Goal: Use online tool/utility: Use online tool/utility

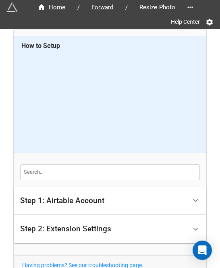
scroll to position [71, 0]
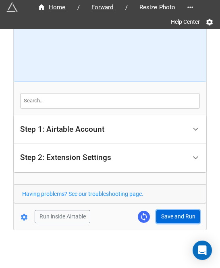
click at [178, 220] on button "Save and Run" at bounding box center [179, 217] width 44 height 14
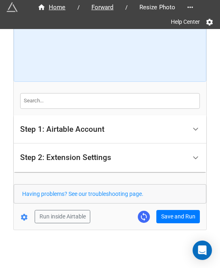
click at [172, 224] on div "Home / Forward / Resize Photo Help Center How to Setup Step 1: Airtable Account…" at bounding box center [110, 94] width 193 height 272
click at [170, 223] on div "Home / Forward / Resize Photo Help Center How to Setup Step 1: Airtable Account…" at bounding box center [110, 94] width 193 height 272
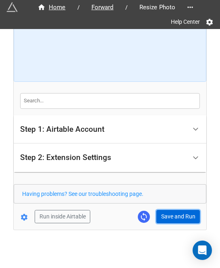
click at [171, 211] on button "Save and Run" at bounding box center [179, 217] width 44 height 14
drag, startPoint x: 167, startPoint y: 216, endPoint x: 173, endPoint y: 214, distance: 6.8
click at [167, 216] on button "Save and Run" at bounding box center [179, 217] width 44 height 14
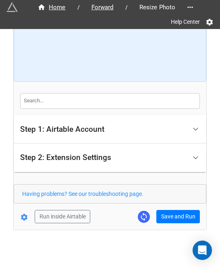
drag, startPoint x: 140, startPoint y: 229, endPoint x: 157, endPoint y: 228, distance: 17.0
click at [141, 230] on div "Home / Forward / Resize Photo Help Center How to Setup Step 1: Airtable Account…" at bounding box center [110, 99] width 194 height 341
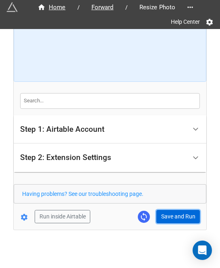
click at [160, 216] on button "Save and Run" at bounding box center [179, 217] width 44 height 14
click at [186, 219] on button "Save and Run" at bounding box center [179, 217] width 44 height 14
click at [170, 214] on button "Save and Run" at bounding box center [179, 217] width 44 height 14
click at [171, 212] on button "Save and Run" at bounding box center [179, 217] width 44 height 14
click at [158, 216] on button "Save and Run" at bounding box center [179, 217] width 44 height 14
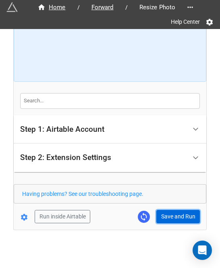
drag, startPoint x: 160, startPoint y: 214, endPoint x: 187, endPoint y: 214, distance: 27.5
click at [160, 214] on button "Save and Run" at bounding box center [179, 217] width 44 height 14
click at [169, 217] on button "Save and Run" at bounding box center [179, 217] width 44 height 14
drag, startPoint x: 170, startPoint y: 214, endPoint x: 203, endPoint y: 212, distance: 32.4
click at [170, 214] on button "Save and Run" at bounding box center [179, 217] width 44 height 14
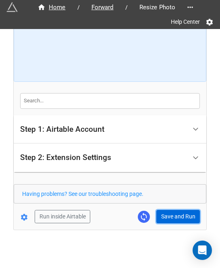
click at [161, 218] on button "Save and Run" at bounding box center [179, 217] width 44 height 14
click at [174, 217] on button "Save and Run" at bounding box center [179, 217] width 44 height 14
click at [174, 219] on button "Save and Run" at bounding box center [179, 217] width 44 height 14
drag, startPoint x: 168, startPoint y: 214, endPoint x: 185, endPoint y: 210, distance: 16.9
click at [168, 214] on button "Save and Run" at bounding box center [179, 217] width 44 height 14
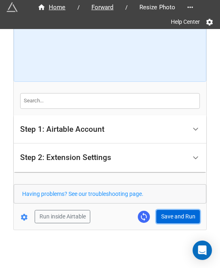
click at [173, 220] on button "Save and Run" at bounding box center [179, 217] width 44 height 14
click at [172, 218] on button "Save and Run" at bounding box center [179, 217] width 44 height 14
drag, startPoint x: 171, startPoint y: 217, endPoint x: 171, endPoint y: 207, distance: 9.7
click at [171, 217] on button "Save and Run" at bounding box center [179, 217] width 44 height 14
click at [164, 215] on button "Save and Run" at bounding box center [179, 217] width 44 height 14
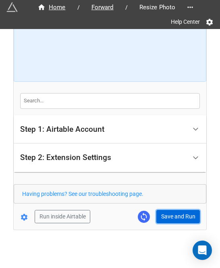
click at [173, 216] on button "Save and Run" at bounding box center [179, 217] width 44 height 14
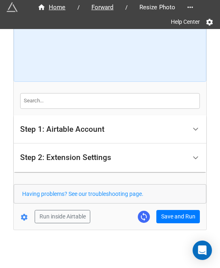
click at [174, 222] on div "Home / Forward / Resize Photo Help Center How to Setup Step 1: Airtable Account…" at bounding box center [110, 94] width 193 height 272
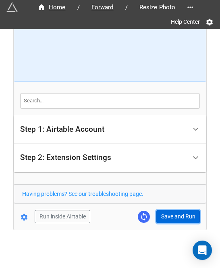
click at [185, 219] on button "Save and Run" at bounding box center [179, 217] width 44 height 14
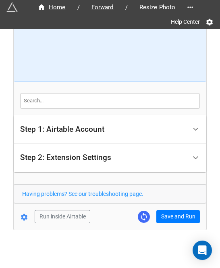
click at [182, 203] on form "How to Setup Step 1: Airtable Account Airtable User API Key Manna-Sinsub Airtab…" at bounding box center [110, 93] width 193 height 259
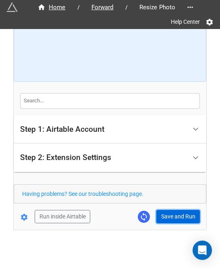
click at [178, 211] on button "Save and Run" at bounding box center [179, 217] width 44 height 14
click at [158, 218] on button "Save and Run" at bounding box center [179, 217] width 44 height 14
click at [170, 218] on button "Save and Run" at bounding box center [179, 217] width 44 height 14
click at [165, 218] on button "Save and Run" at bounding box center [179, 217] width 44 height 14
click at [176, 214] on button "Save and Run" at bounding box center [179, 217] width 44 height 14
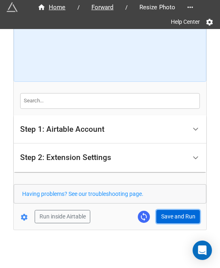
click at [175, 219] on button "Save and Run" at bounding box center [179, 217] width 44 height 14
click at [186, 212] on button "Save and Run" at bounding box center [179, 217] width 44 height 14
click at [170, 220] on button "Save and Run" at bounding box center [179, 217] width 44 height 14
drag, startPoint x: 178, startPoint y: 213, endPoint x: 199, endPoint y: 209, distance: 21.3
click at [178, 213] on button "Save and Run" at bounding box center [179, 217] width 44 height 14
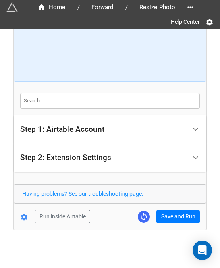
click at [160, 202] on div "Having problems? See our troubleshooting page." at bounding box center [110, 193] width 193 height 19
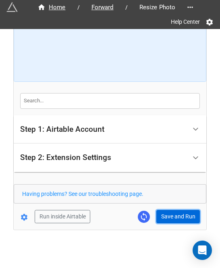
click at [171, 222] on button "Save and Run" at bounding box center [179, 217] width 44 height 14
click at [163, 215] on button "Save and Run" at bounding box center [179, 217] width 44 height 14
click at [173, 214] on button "Save and Run" at bounding box center [179, 217] width 44 height 14
click at [161, 213] on button "Save and Run" at bounding box center [179, 217] width 44 height 14
click at [190, 212] on button "Save and Run" at bounding box center [179, 217] width 44 height 14
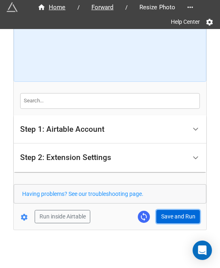
click at [172, 210] on button "Save and Run" at bounding box center [179, 217] width 44 height 14
click at [178, 210] on button "Save and Run" at bounding box center [179, 217] width 44 height 14
click at [175, 211] on button "Save and Run" at bounding box center [179, 217] width 44 height 14
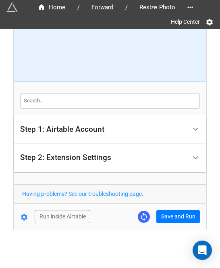
click at [175, 224] on div "Home / Forward / Resize Photo Help Center How to Setup Step 1: Airtable Account…" at bounding box center [110, 94] width 193 height 272
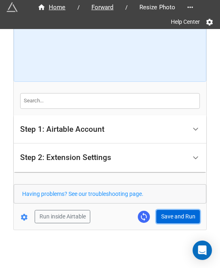
click at [172, 215] on button "Save and Run" at bounding box center [179, 217] width 44 height 14
click at [173, 218] on button "Save and Run" at bounding box center [179, 217] width 44 height 14
click at [175, 216] on button "Save and Run" at bounding box center [179, 217] width 44 height 14
drag, startPoint x: 165, startPoint y: 217, endPoint x: 170, endPoint y: 218, distance: 5.5
click at [165, 217] on button "Save and Run" at bounding box center [179, 217] width 44 height 14
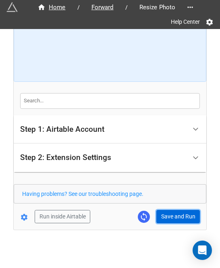
click at [183, 211] on button "Save and Run" at bounding box center [179, 217] width 44 height 14
click at [178, 210] on button "Save and Run" at bounding box center [179, 217] width 44 height 14
click at [164, 217] on button "Save and Run" at bounding box center [179, 217] width 44 height 14
click at [177, 213] on button "Save and Run" at bounding box center [179, 217] width 44 height 14
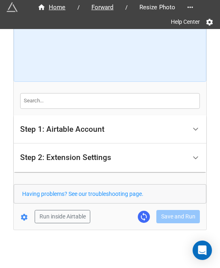
drag, startPoint x: 216, startPoint y: 87, endPoint x: 224, endPoint y: 61, distance: 27.6
click at [220, 61] on html "Home / Forward / Resize Photo Help Center How to Setup Step 1: Airtable Account…" at bounding box center [110, 134] width 220 height 268
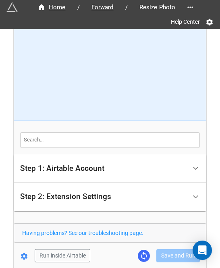
scroll to position [31, 0]
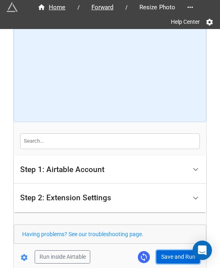
click at [172, 258] on button "Save and Run" at bounding box center [179, 258] width 44 height 14
click at [173, 257] on button "Save and Run" at bounding box center [179, 258] width 44 height 14
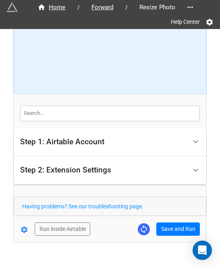
scroll to position [71, 0]
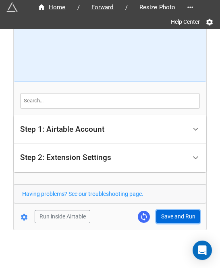
click at [168, 216] on button "Save and Run" at bounding box center [179, 217] width 44 height 14
click at [175, 219] on button "Save and Run" at bounding box center [179, 217] width 44 height 14
click at [171, 216] on button "Save and Run" at bounding box center [179, 217] width 44 height 14
click at [166, 211] on button "Save and Run" at bounding box center [179, 217] width 44 height 14
click at [159, 213] on button "Save and Run" at bounding box center [179, 217] width 44 height 14
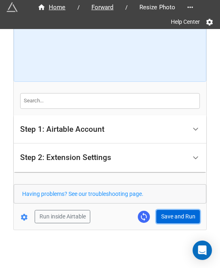
click at [173, 213] on button "Save and Run" at bounding box center [179, 217] width 44 height 14
